Goal: Communication & Community: Ask a question

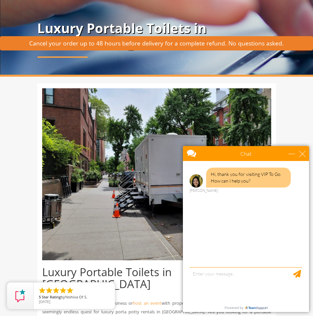
scroll to position [133, 0]
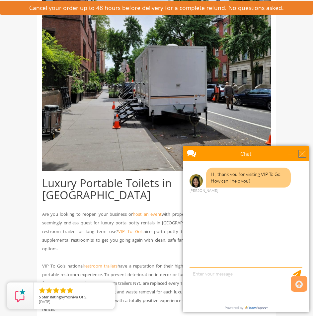
click at [304, 153] on div "close" at bounding box center [302, 153] width 7 height 7
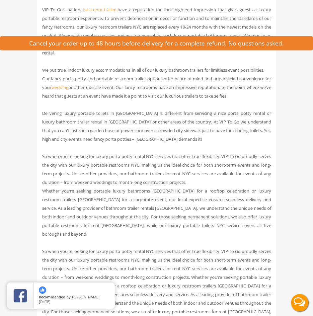
scroll to position [0, 0]
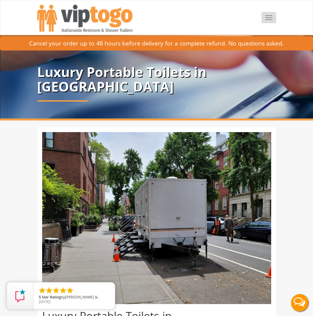
click at [269, 14] on button "Toggle navigation" at bounding box center [268, 17] width 15 height 11
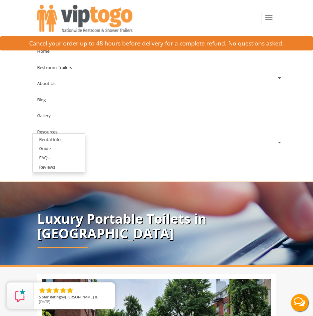
click at [134, 177] on div "Home Restroom Trailers Restroom Trailers by Type All Restroom Trailers ADA Rest…" at bounding box center [156, 108] width 249 height 147
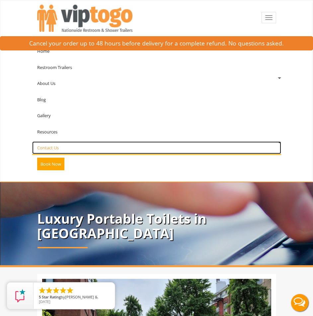
click at [60, 147] on link "Contact Us" at bounding box center [156, 147] width 249 height 13
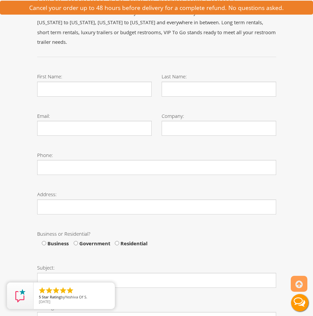
scroll to position [100, 0]
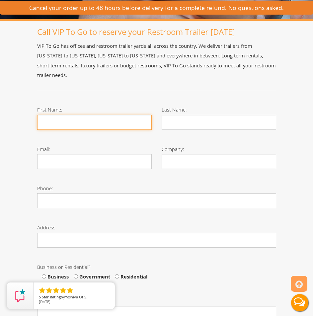
click at [69, 115] on input "First Name:" at bounding box center [94, 122] width 114 height 15
type input "W"
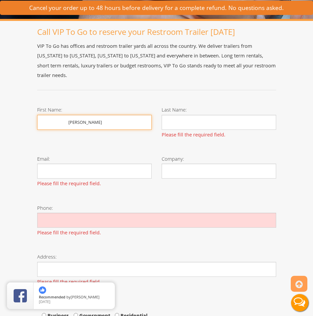
type input "William"
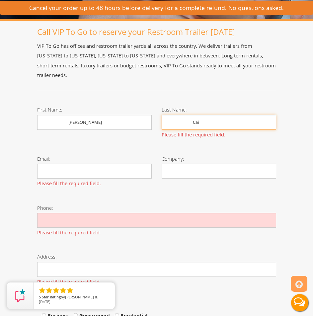
type input "Cai"
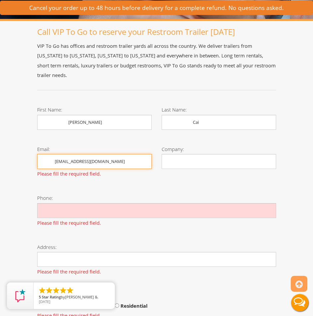
type input "bonwholesale@gmail.com"
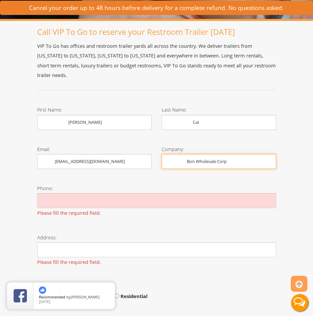
type input "Bon Wholesale Corp"
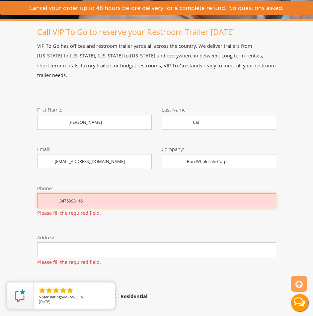
type input "3475993116"
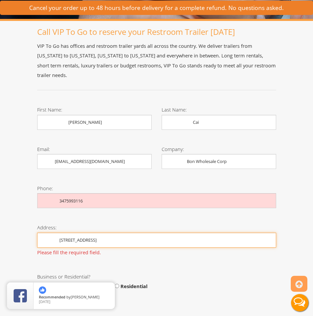
type input "75-13 71 Ave Middle Village, NY 11379"
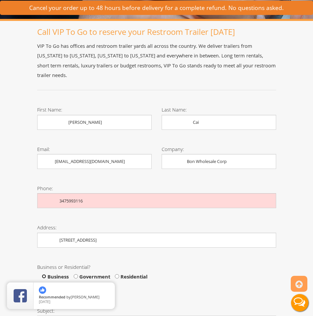
scroll to position [232, 0]
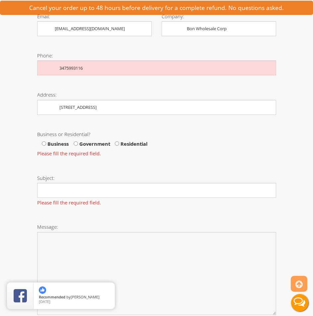
click at [52, 139] on span "Business" at bounding box center [55, 144] width 27 height 10
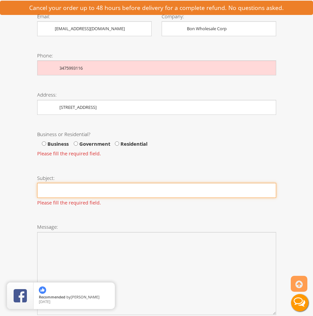
click at [74, 183] on input "Subject:" at bounding box center [156, 190] width 239 height 15
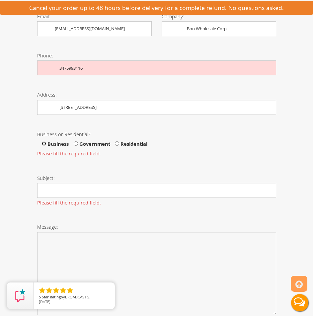
click at [45, 141] on input "Business" at bounding box center [44, 143] width 4 height 4
radio input "true"
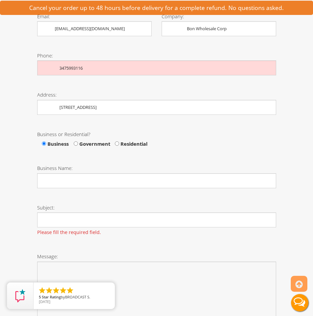
click at [90, 182] on div "Business Name:" at bounding box center [156, 178] width 249 height 39
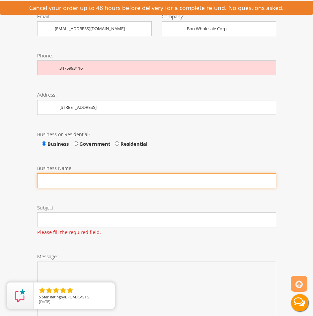
click at [94, 173] on input "Business Name:" at bounding box center [156, 180] width 239 height 15
type input "Bon Wholesale Corp"
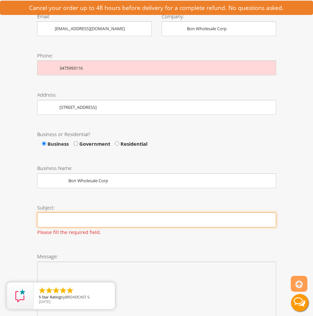
click at [93, 216] on input "Subject:" at bounding box center [156, 219] width 239 height 15
type input "Partnership Opportunity"
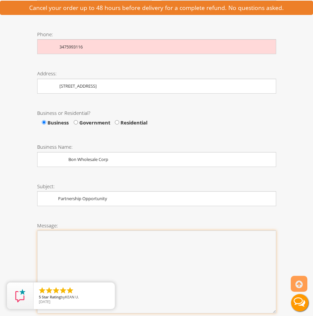
scroll to position [265, 0]
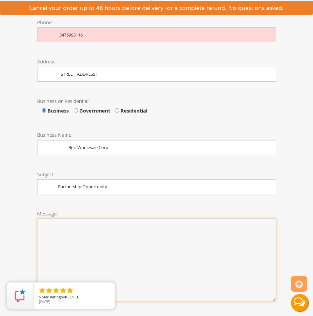
click at [110, 229] on textarea "Message:" at bounding box center [156, 259] width 239 height 83
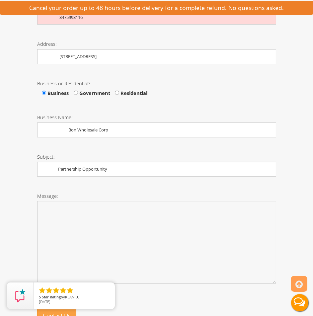
scroll to position [701, 0]
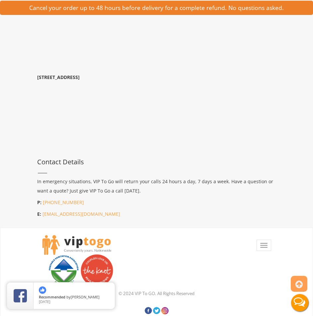
click at [204, 164] on div "Address 21 Van Natta Dr, Ringwood, NJ 07456 29055 SW 107th Ave, Homestead, FL 3…" at bounding box center [156, 95] width 249 height 246
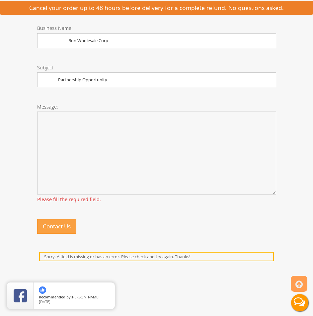
scroll to position [369, 0]
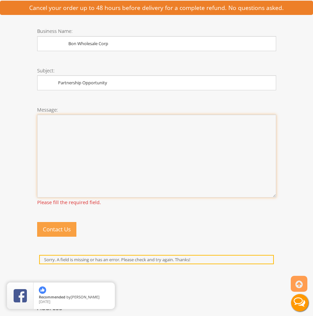
click at [94, 152] on textarea "Message:" at bounding box center [156, 155] width 239 height 83
paste textarea "Hi there, My name is William Cai, and I represent Bon Wholesale, based in Brook…"
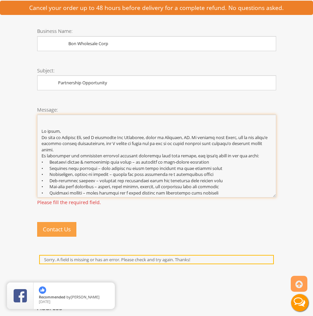
scroll to position [48, 0]
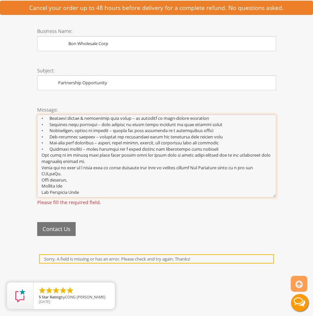
type textarea "Hi there, My name is William Cai, and I represent Bon Wholesale, based in Brook…"
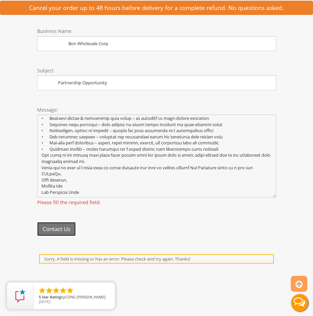
click at [68, 219] on div "Contact Us" at bounding box center [156, 231] width 249 height 29
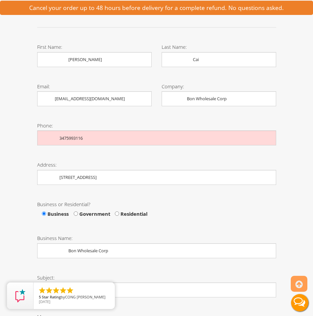
scroll to position [104, 0]
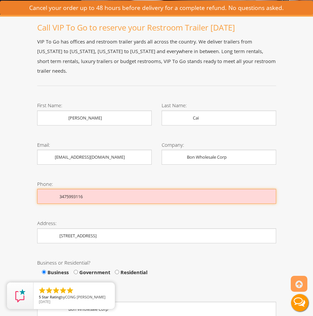
click at [65, 189] on input "3475993116" at bounding box center [156, 196] width 239 height 15
click at [90, 189] on input "3475993116" at bounding box center [156, 196] width 239 height 15
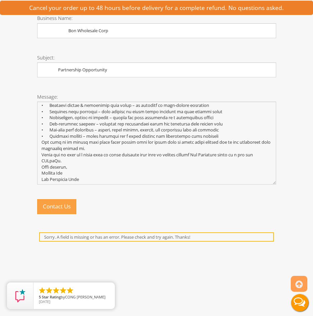
scroll to position [436, 0]
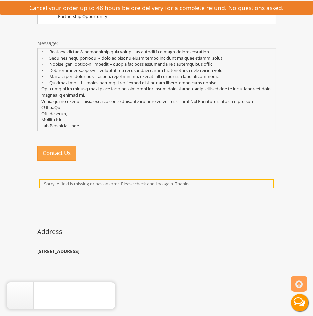
click at [65, 141] on div "Contact Us" at bounding box center [156, 156] width 249 height 30
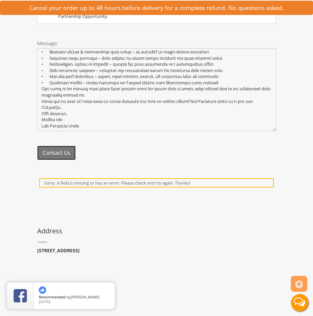
click at [57, 146] on button "Contact Us" at bounding box center [56, 153] width 38 height 14
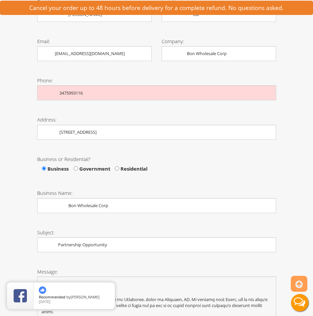
scroll to position [104, 0]
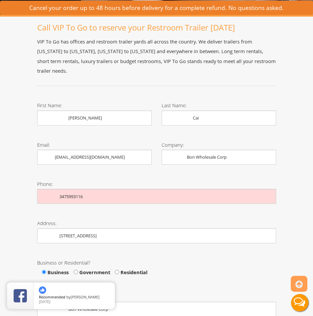
click at [119, 195] on div "Phone: 3475993116" at bounding box center [156, 193] width 249 height 39
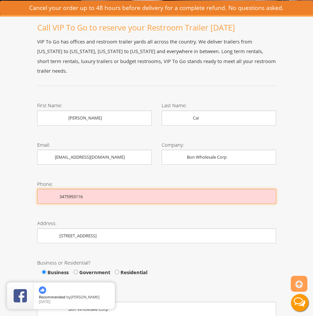
click at [113, 189] on input "3475993116" at bounding box center [156, 196] width 239 height 15
drag, startPoint x: 101, startPoint y: 186, endPoint x: 34, endPoint y: 187, distance: 66.3
click at [34, 187] on div "Phone: 3475993116" at bounding box center [156, 193] width 249 height 39
type input "13475993116"
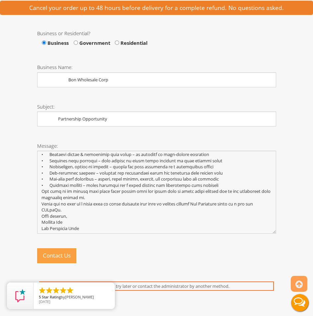
scroll to position [402, 0]
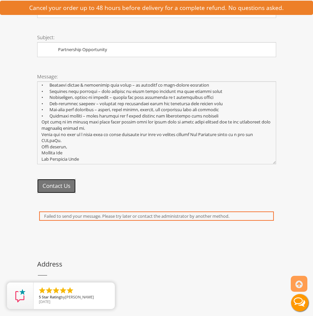
click at [67, 179] on button "Contact Us" at bounding box center [56, 186] width 38 height 14
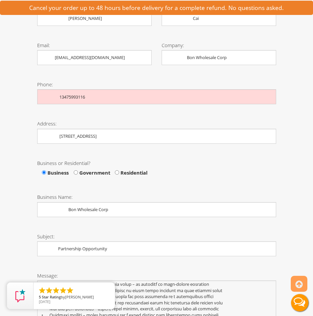
scroll to position [71, 0]
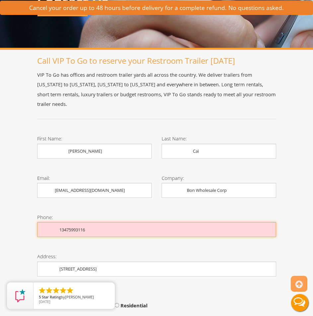
click at [110, 222] on input "13475993116" at bounding box center [156, 229] width 239 height 15
drag, startPoint x: 103, startPoint y: 219, endPoint x: 99, endPoint y: 219, distance: 4.6
click at [102, 222] on input "13475993116" at bounding box center [156, 229] width 239 height 15
click at [99, 222] on input "13475993116" at bounding box center [156, 229] width 239 height 15
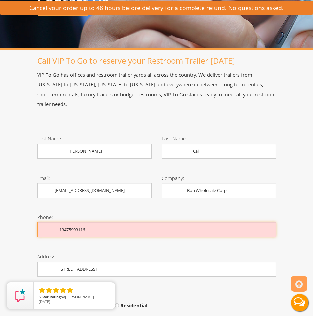
click at [99, 222] on input "13475993116" at bounding box center [156, 229] width 239 height 15
type input "1-347-599-3116"
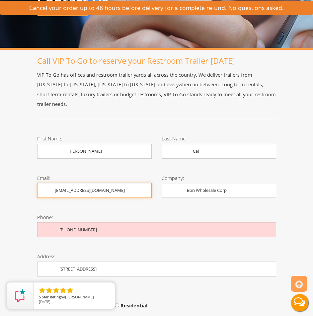
click at [76, 183] on input "bonwholesale@gmail.com" at bounding box center [94, 190] width 114 height 15
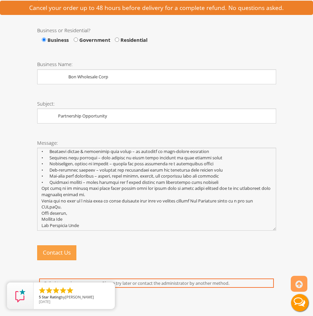
scroll to position [369, 0]
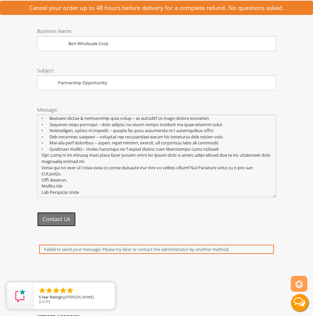
click at [58, 212] on button "Contact Us" at bounding box center [56, 219] width 38 height 14
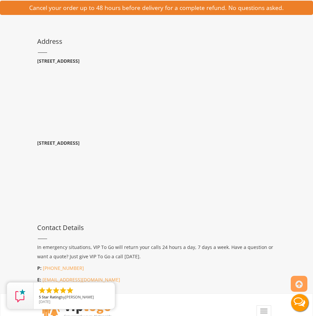
scroll to position [658, 0]
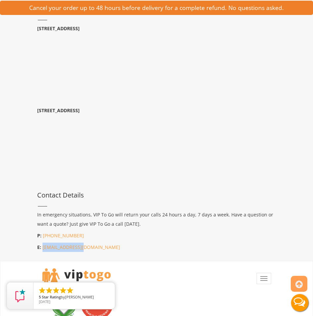
drag, startPoint x: 100, startPoint y: 239, endPoint x: 42, endPoint y: 242, distance: 57.4
click at [42, 242] on p "E: info@viptogo.com" at bounding box center [156, 246] width 239 height 9
copy link "[EMAIL_ADDRESS][DOMAIN_NAME]"
click at [197, 195] on div "Address 21 Van Natta Dr, Ringwood, NJ 07456 29055 SW 107th Ave, Homestead, FL 3…" at bounding box center [156, 128] width 249 height 246
click at [232, 131] on div "Address 21 Van Natta Dr, Ringwood, NJ 07456 29055 SW 107th Ave, Homestead, FL 3…" at bounding box center [156, 128] width 249 height 246
